Goal: Information Seeking & Learning: Learn about a topic

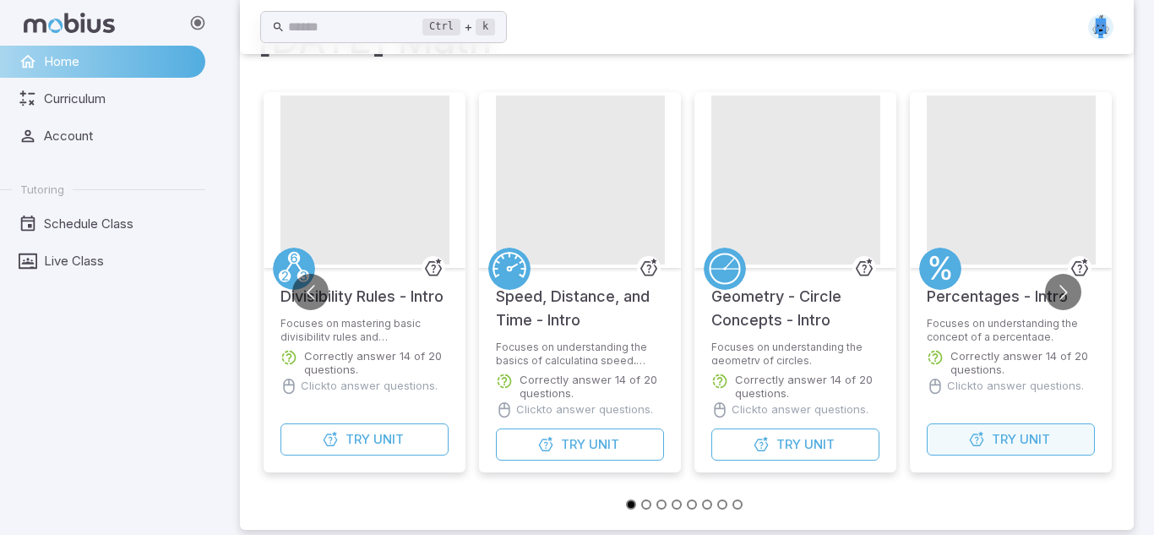
click at [956, 432] on button "Try Unit" at bounding box center [1011, 439] width 168 height 32
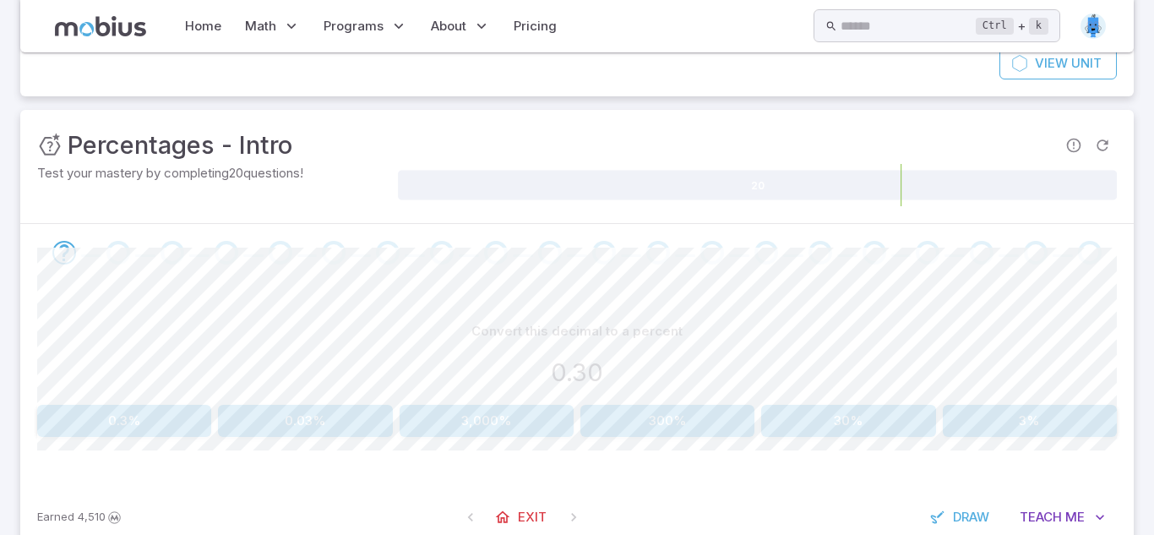
scroll to position [198, 0]
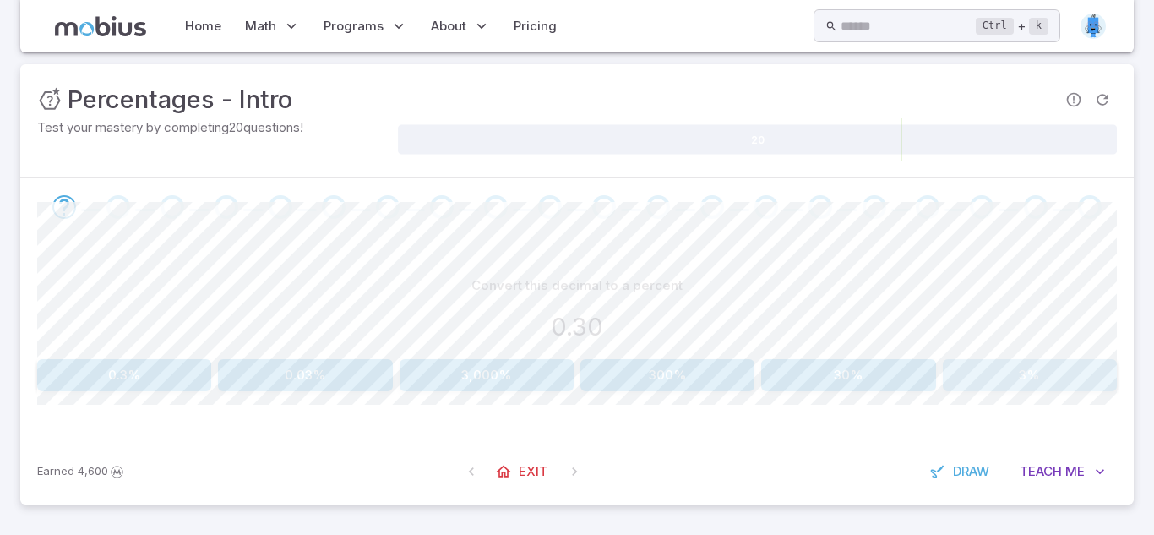
click at [1059, 372] on button "3%" at bounding box center [1030, 375] width 174 height 32
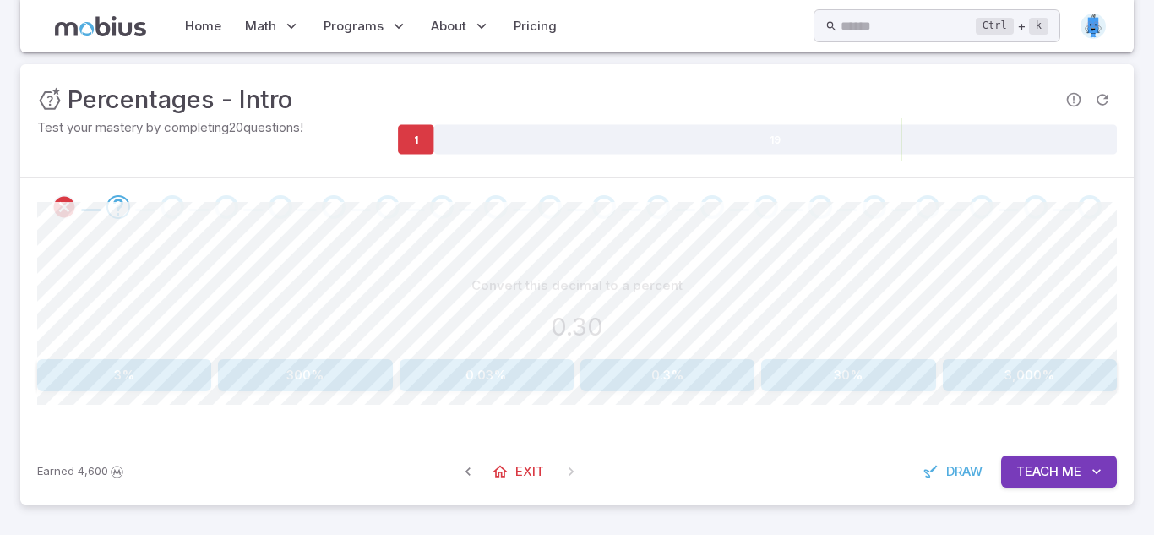
click at [787, 353] on div "Convert this decimal to a percent 0.30 3% 300% 0.03% 0.3% 30% 3,000%" at bounding box center [577, 331] width 1080 height 122
click at [798, 364] on button "30%" at bounding box center [848, 375] width 174 height 32
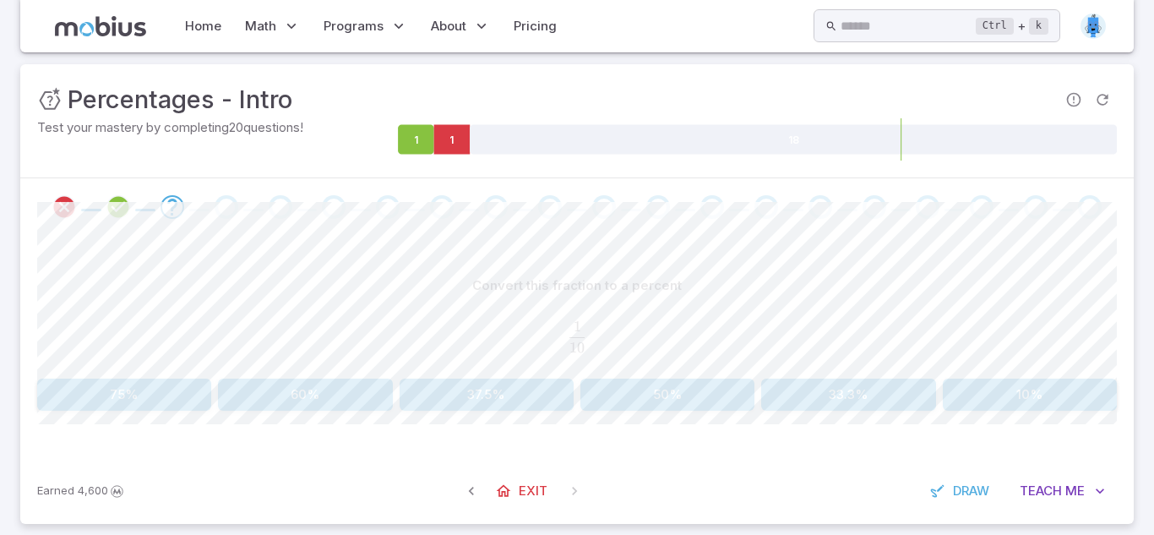
drag, startPoint x: 754, startPoint y: 362, endPoint x: 789, endPoint y: 371, distance: 36.5
click at [787, 369] on div "Convert this fraction to a percent 1 10 \frac{1}{10} 10 1 ​" at bounding box center [577, 320] width 1080 height 101
click at [1018, 378] on button "10%" at bounding box center [1030, 394] width 174 height 32
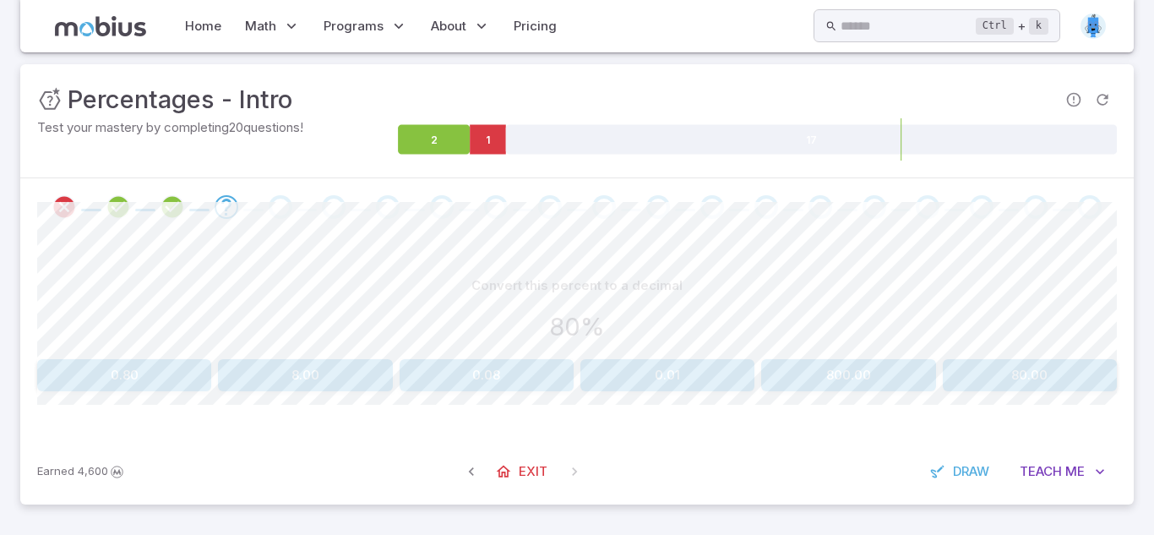
click at [156, 378] on button "0.80" at bounding box center [124, 375] width 174 height 32
click at [822, 374] on button "0.21%" at bounding box center [848, 375] width 174 height 32
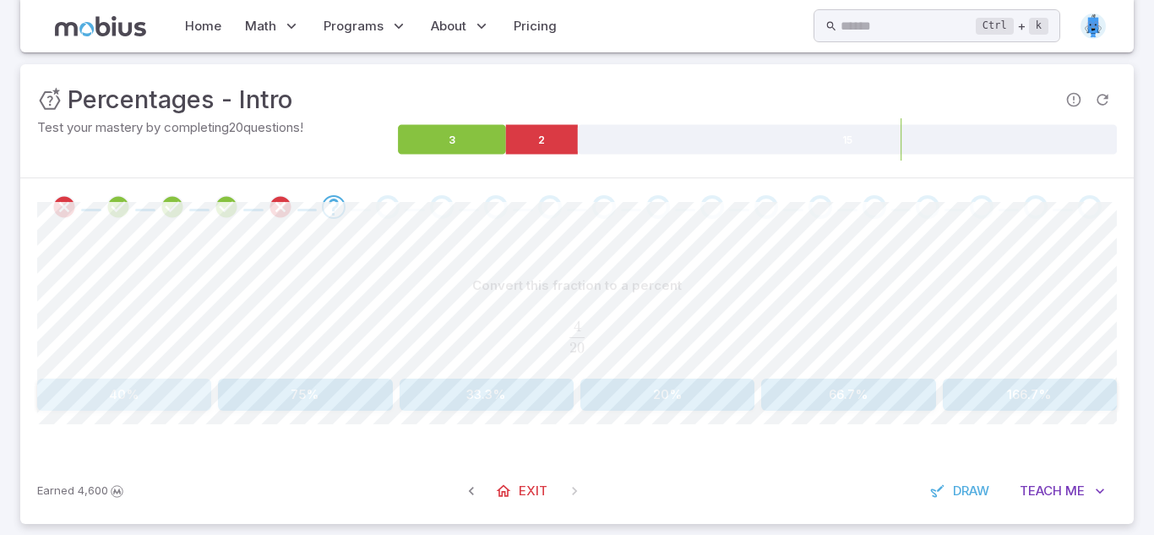
click at [134, 410] on button "40%" at bounding box center [124, 394] width 174 height 32
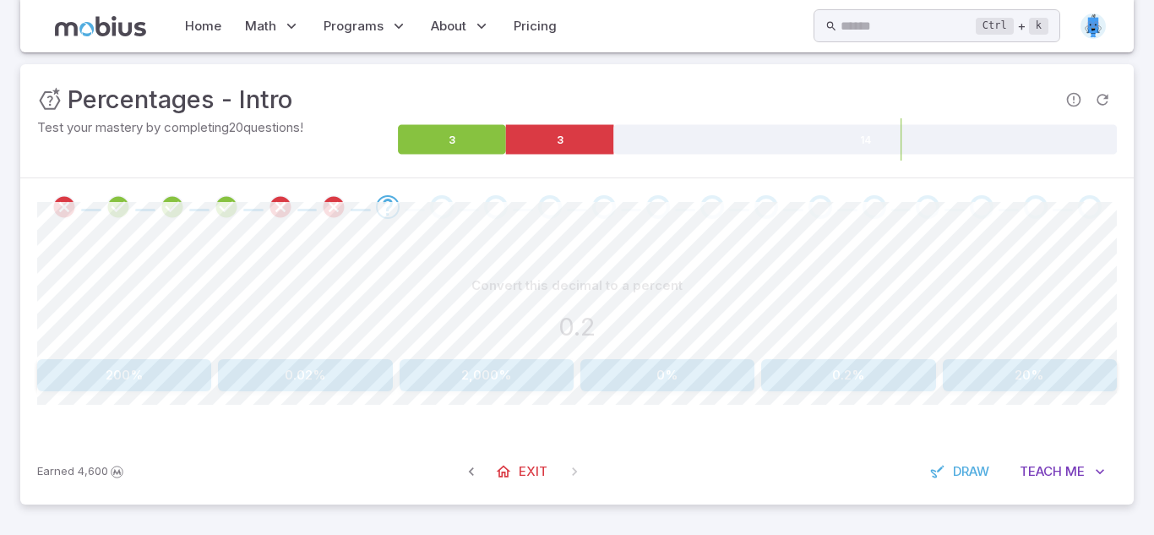
click at [868, 391] on div "Convert this decimal to a percent 0.2 200% 0.02% 2,000% 0% 0.2% 20% Canvas acti…" at bounding box center [577, 337] width 1080 height 203
click at [963, 373] on button "20%" at bounding box center [1030, 375] width 174 height 32
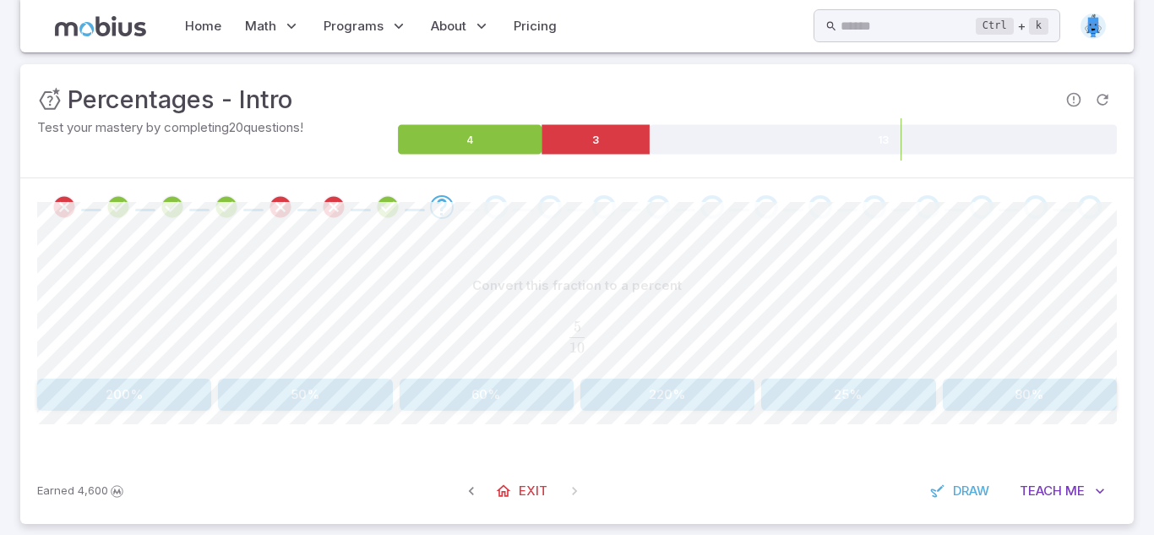
click at [311, 411] on div "Convert this fraction to a percent 5 10 \frac{5}{10} 10 5 ​ 200% 50% 60% 220% 2…" at bounding box center [577, 346] width 1080 height 221
click at [318, 406] on div "Convert this fraction to a percent 5 10 \frac{5}{10} 10 5 ​ 200% 50% 60% 220% 2…" at bounding box center [577, 346] width 1080 height 221
click at [319, 405] on button "50%" at bounding box center [305, 394] width 174 height 32
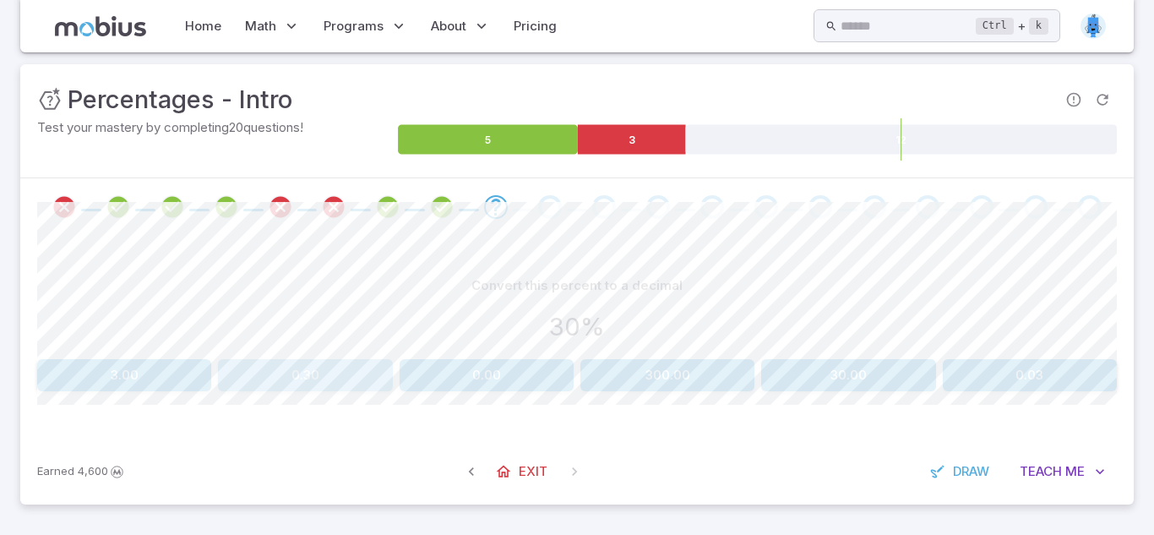
click at [350, 376] on button "0.30" at bounding box center [305, 375] width 174 height 32
drag, startPoint x: 1030, startPoint y: 342, endPoint x: 1048, endPoint y: 346, distance: 18.2
click at [1039, 350] on div "Convert this percent to a decimal 10%" at bounding box center [577, 311] width 1080 height 83
click at [1076, 363] on button "100.0" at bounding box center [1012, 375] width 210 height 32
click at [1066, 355] on div "Convert this percent to a decimal 10% 0.0 0.1 10.0 1.0 100.0" at bounding box center [577, 331] width 1080 height 122
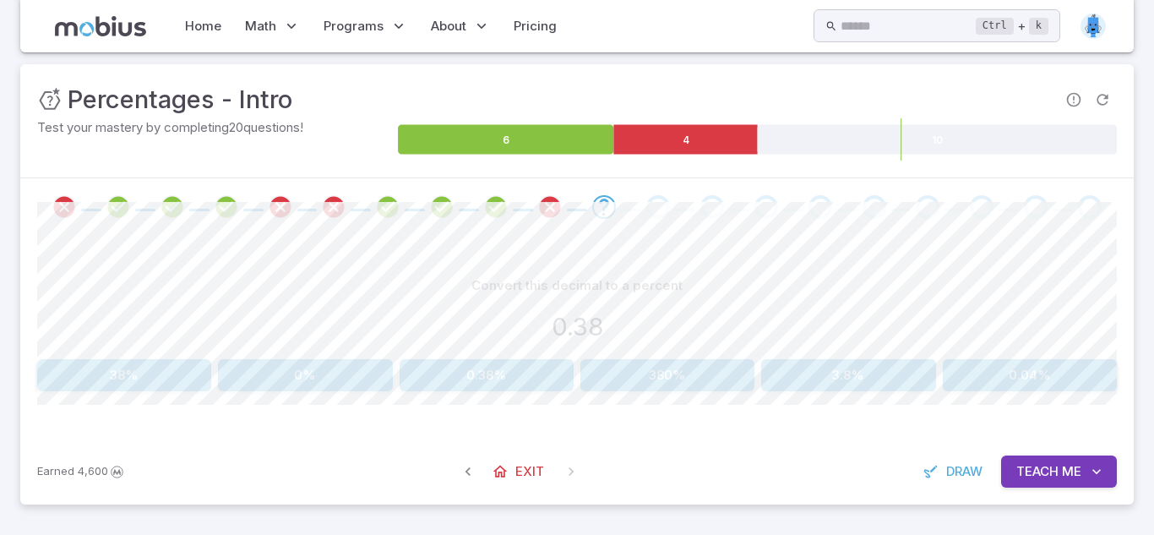
drag, startPoint x: 209, startPoint y: 411, endPoint x: 200, endPoint y: 420, distance: 12.6
click at [200, 420] on div "Convert this decimal to a percent 0.38 38% 0% 0.38% 380% 3.8% 0.04% Canvas acti…" at bounding box center [577, 337] width 1080 height 203
click at [158, 381] on button "38%" at bounding box center [124, 375] width 174 height 32
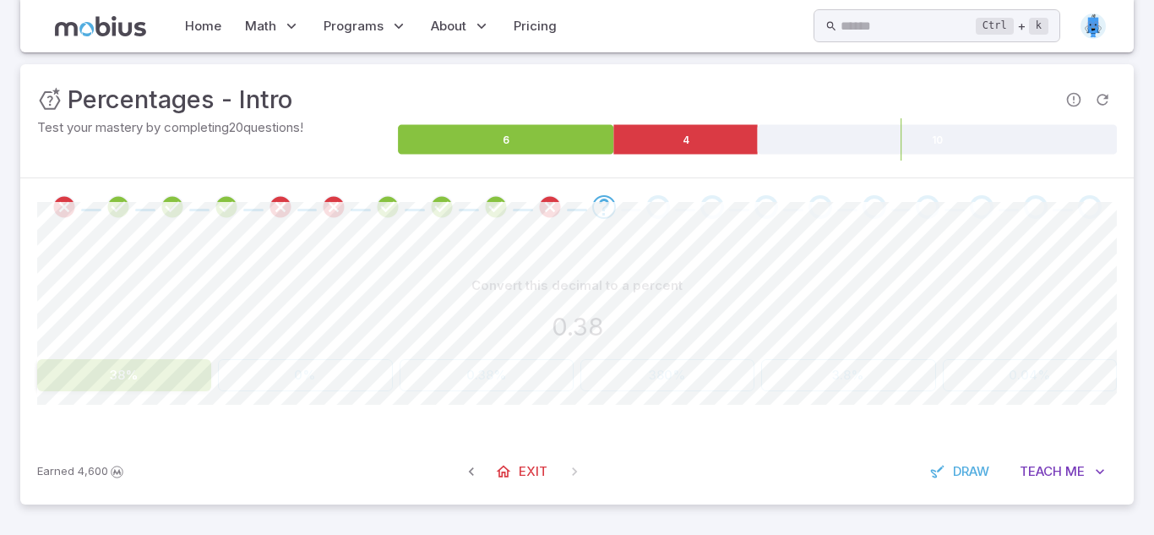
click at [156, 374] on button "38%" at bounding box center [124, 375] width 174 height 32
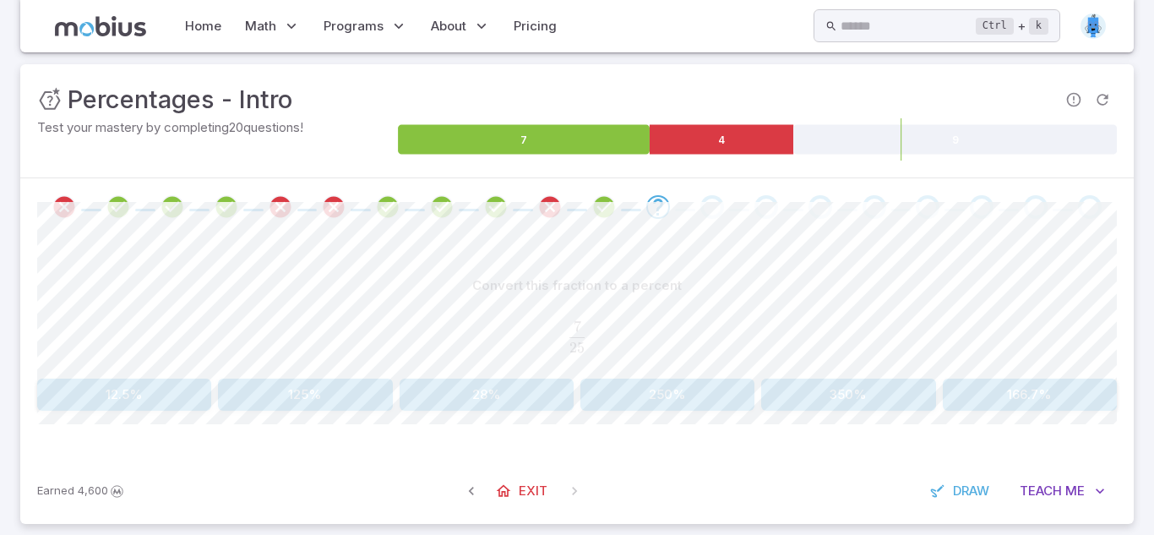
click at [635, 419] on div "Convert this fraction to a percent 7 25 \frac{7}{25} 25 7 ​ 12.5% 125% 28% 250%…" at bounding box center [577, 346] width 1080 height 221
click at [638, 409] on div "Convert this fraction to a percent 7 25 \frac{7}{25} 25 7 ​ 12.5% 125% 28% 250%…" at bounding box center [577, 346] width 1080 height 221
click at [636, 406] on button "250%" at bounding box center [667, 394] width 174 height 32
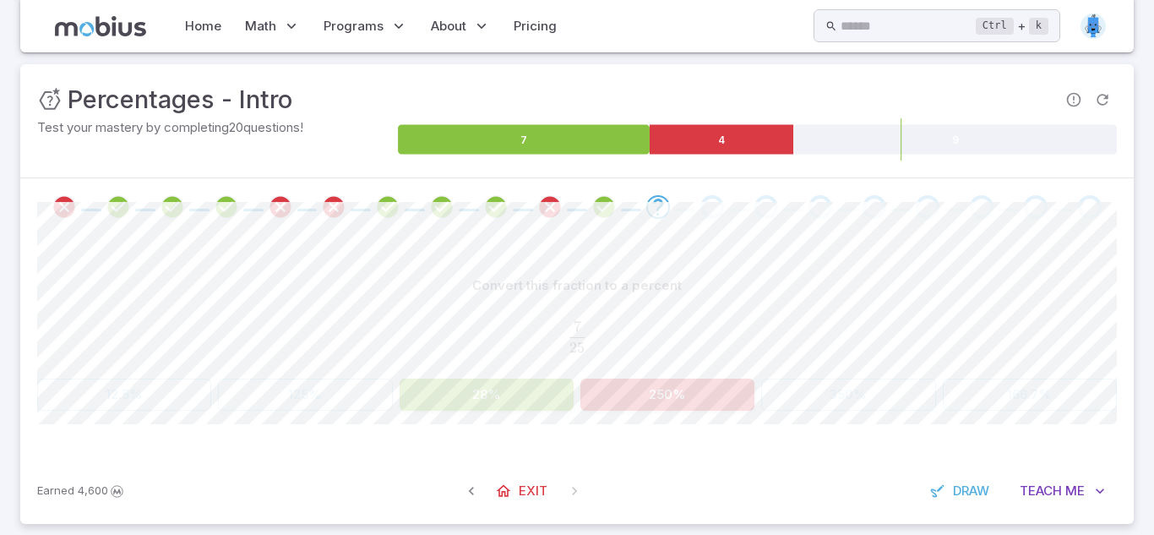
drag, startPoint x: 446, startPoint y: 228, endPoint x: 539, endPoint y: 248, distance: 95.1
click at [531, 242] on div "Unit Mastery : Percentages - Intro Test your mastery by completing 20 questions…" at bounding box center [577, 293] width 1114 height 459
